Goal: Task Accomplishment & Management: Use online tool/utility

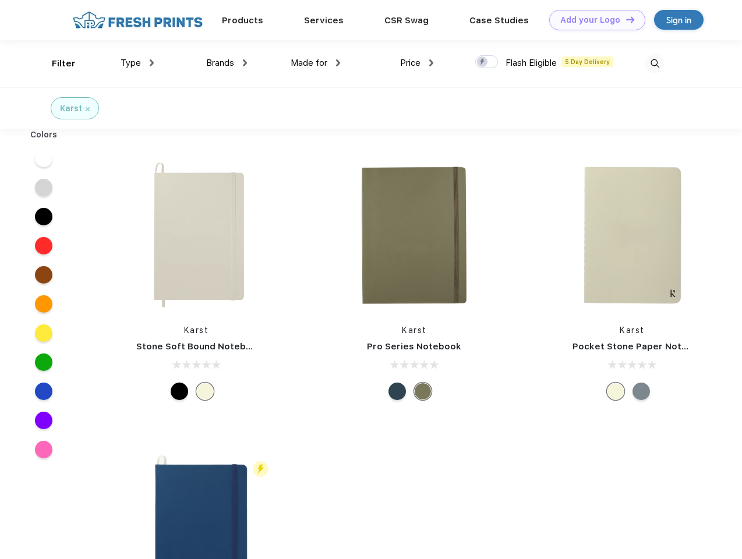
click at [593, 20] on link "Add your Logo Design Tool" at bounding box center [597, 20] width 96 height 20
click at [0, 0] on div "Design Tool" at bounding box center [0, 0] width 0 height 0
click at [625, 19] on link "Add your Logo Design Tool" at bounding box center [597, 20] width 96 height 20
click at [56, 63] on div "Filter" at bounding box center [64, 63] width 24 height 13
click at [137, 63] on span "Type" at bounding box center [131, 63] width 20 height 10
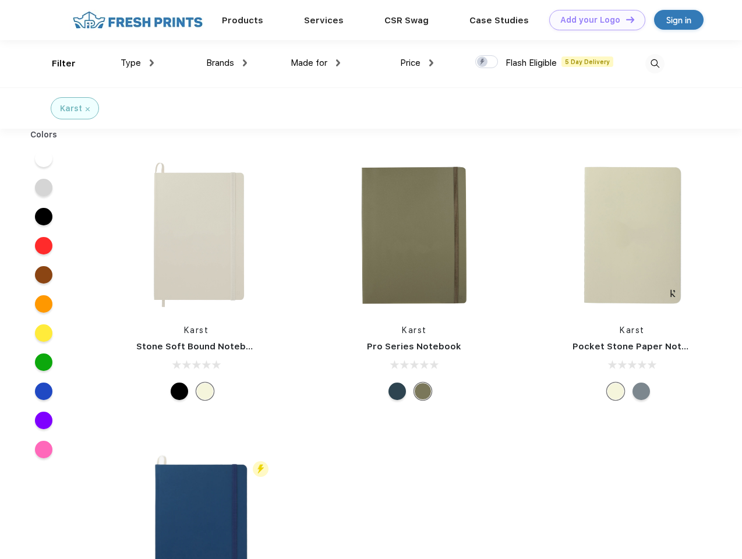
click at [227, 63] on span "Brands" at bounding box center [220, 63] width 28 height 10
click at [316, 63] on span "Made for" at bounding box center [309, 63] width 37 height 10
click at [417, 63] on span "Price" at bounding box center [410, 63] width 20 height 10
click at [487, 62] on div at bounding box center [486, 61] width 23 height 13
click at [483, 62] on input "checkbox" at bounding box center [479, 59] width 8 height 8
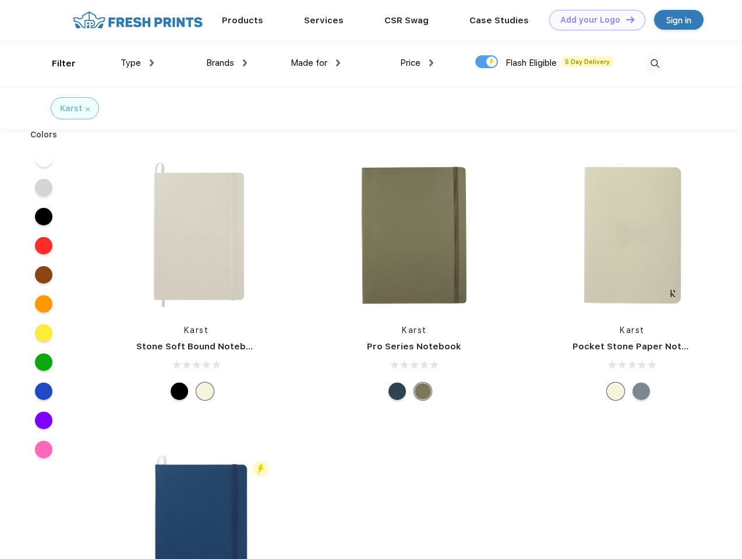
click at [655, 63] on img at bounding box center [654, 63] width 19 height 19
